Goal: Navigation & Orientation: Go to known website

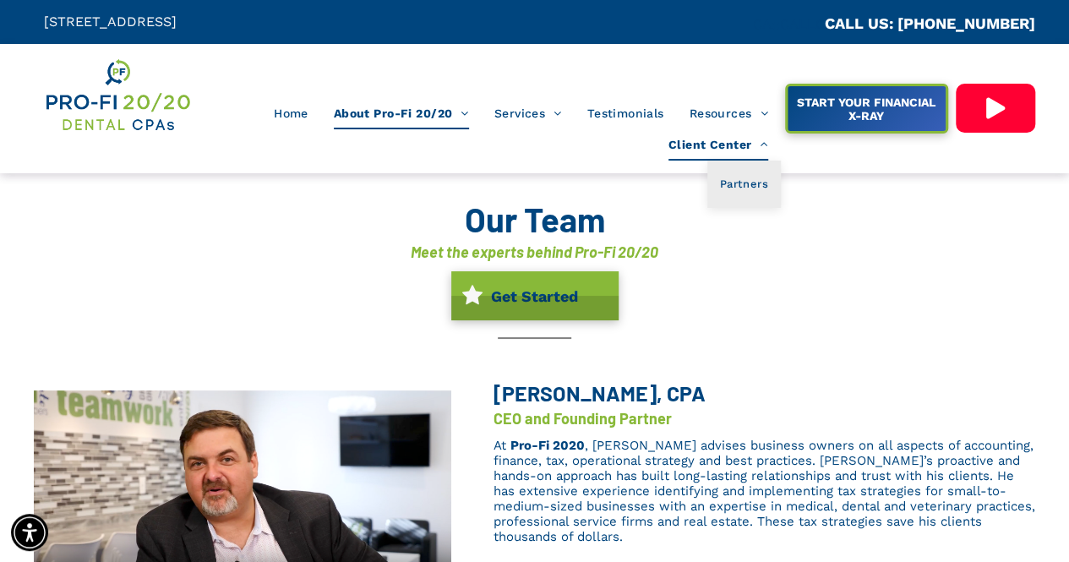
click at [736, 141] on span "Client Center" at bounding box center [718, 145] width 100 height 32
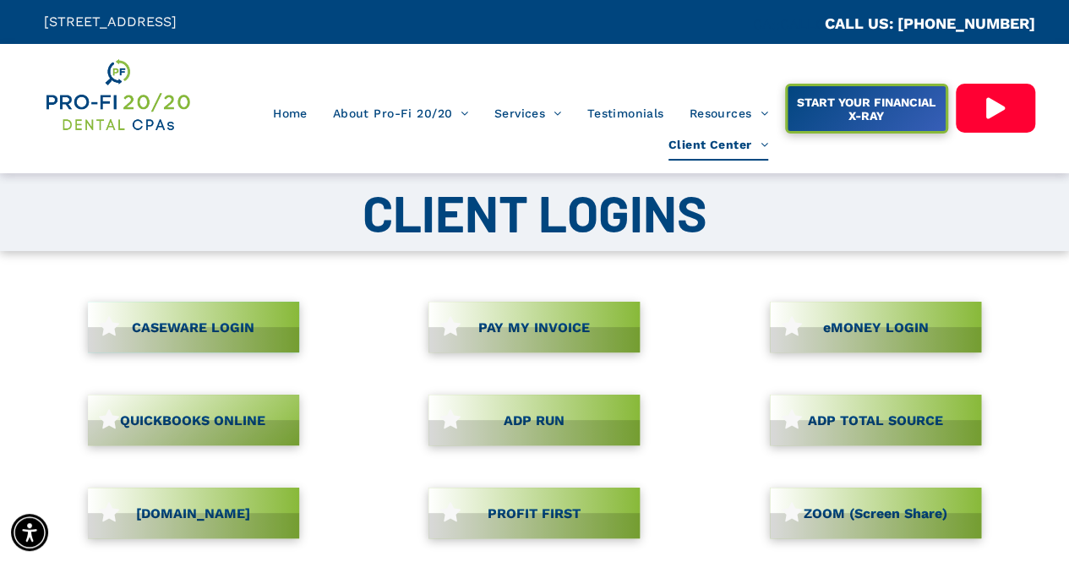
click at [204, 330] on link "CASEWARE LOGIN" at bounding box center [193, 327] width 211 height 51
